Goal: Entertainment & Leisure: Consume media (video, audio)

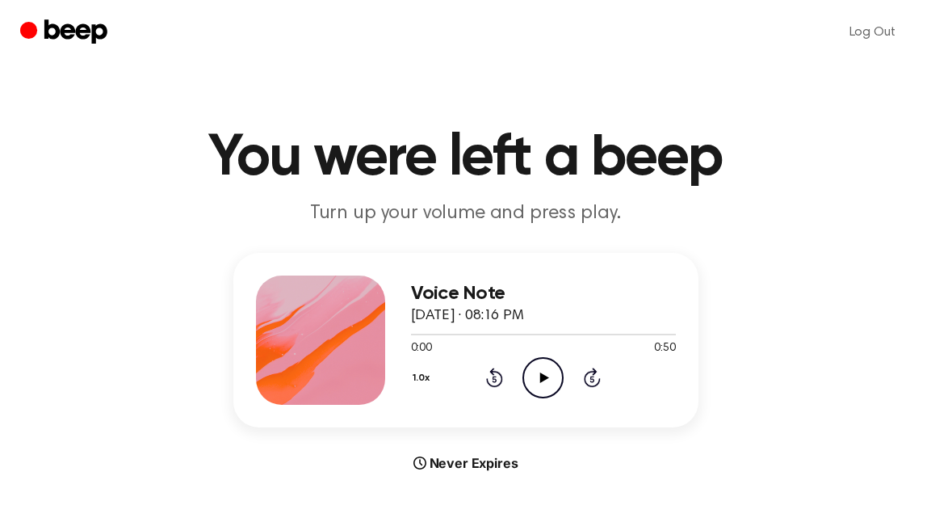
drag, startPoint x: 553, startPoint y: 382, endPoint x: 606, endPoint y: 316, distance: 84.5
click at [553, 382] on icon "Play Audio" at bounding box center [543, 377] width 41 height 41
click at [543, 382] on icon "Play Audio" at bounding box center [543, 377] width 41 height 41
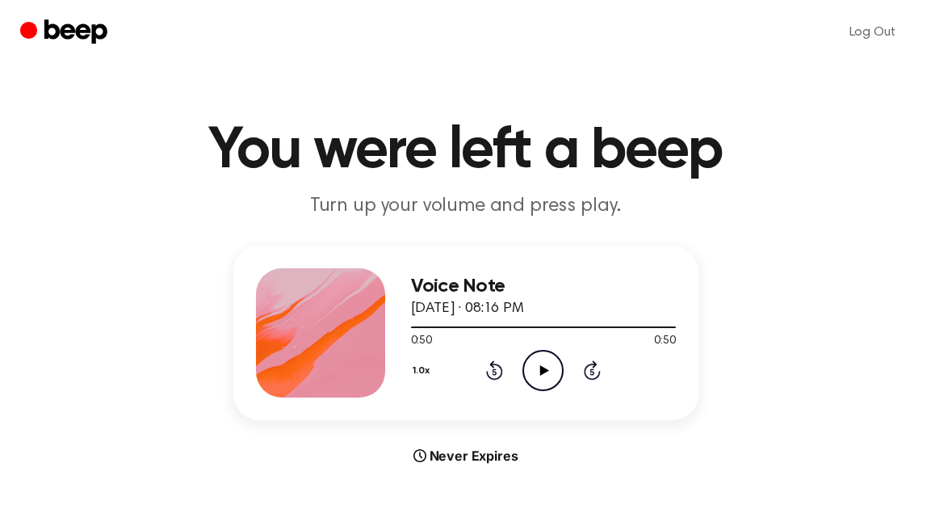
click at [535, 368] on icon "Play Audio" at bounding box center [543, 370] width 41 height 41
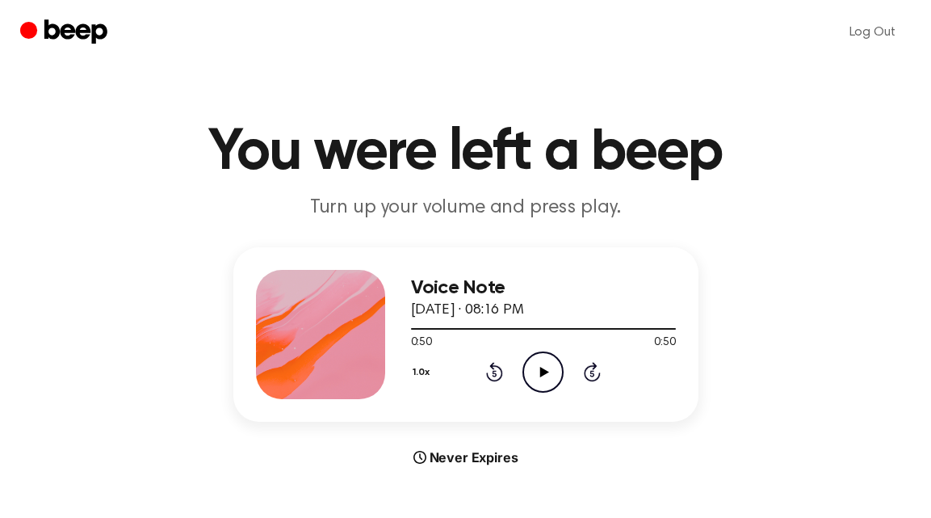
click at [550, 366] on icon "Play Audio" at bounding box center [543, 371] width 41 height 41
click at [556, 360] on icon "Play Audio" at bounding box center [543, 371] width 41 height 41
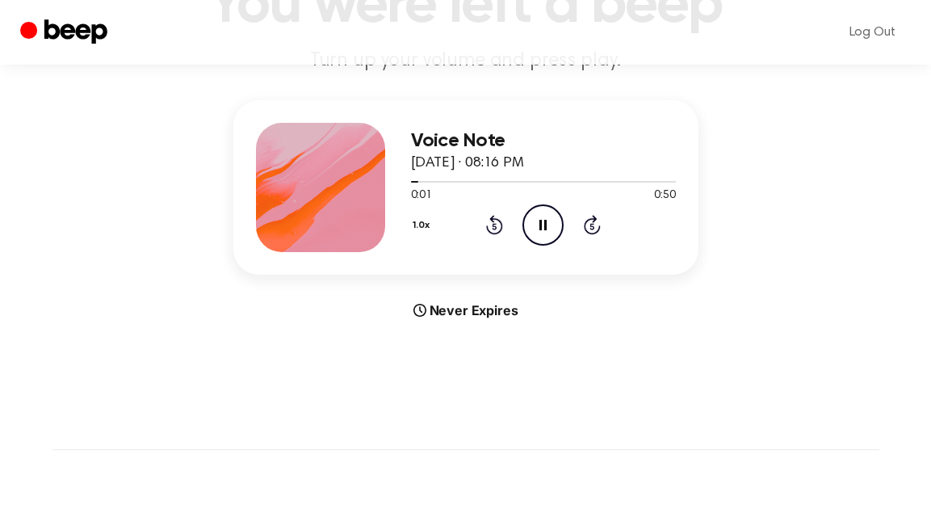
scroll to position [157, 0]
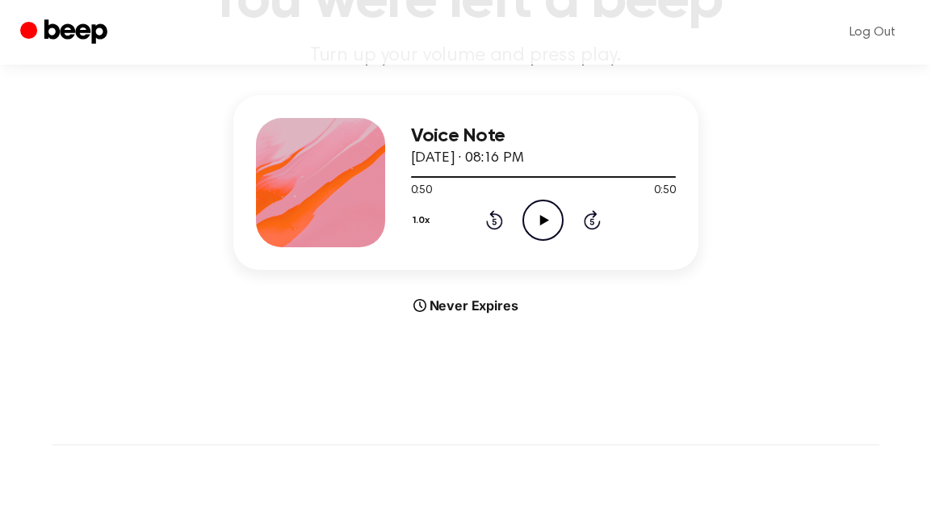
click at [532, 219] on icon "Play Audio" at bounding box center [543, 219] width 41 height 41
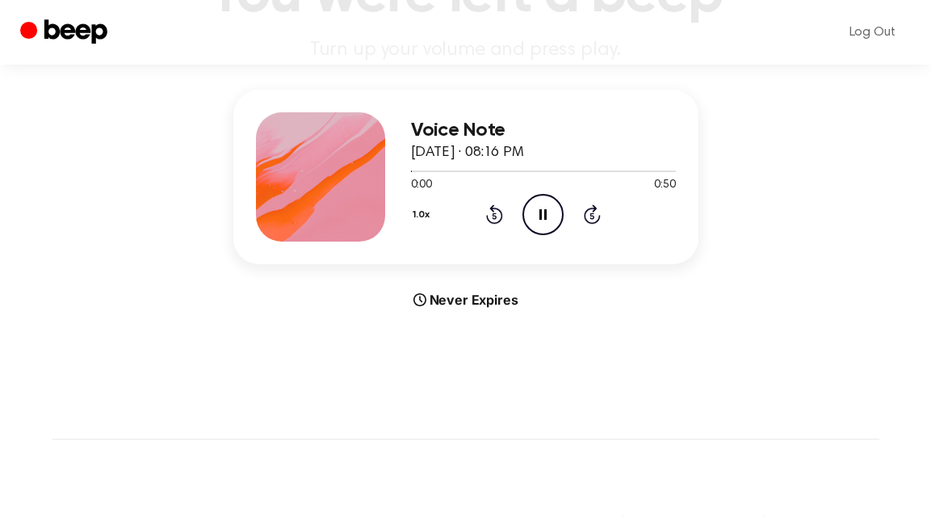
scroll to position [166, 0]
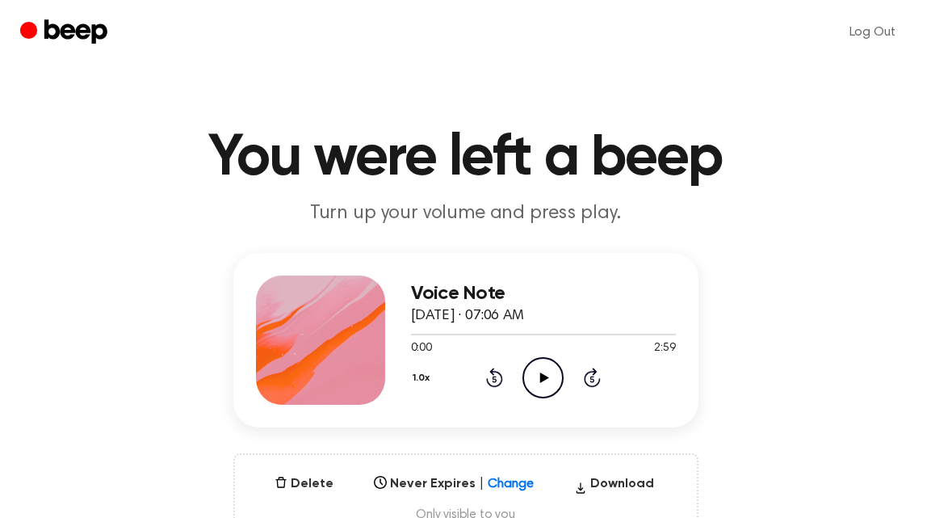
click at [544, 363] on icon "Play Audio" at bounding box center [543, 377] width 41 height 41
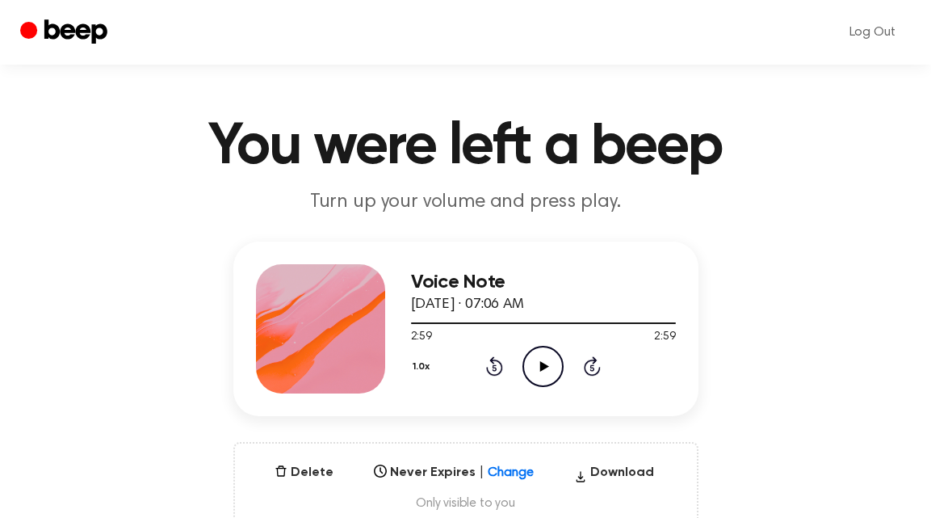
scroll to position [19, 0]
